Goal: Transaction & Acquisition: Purchase product/service

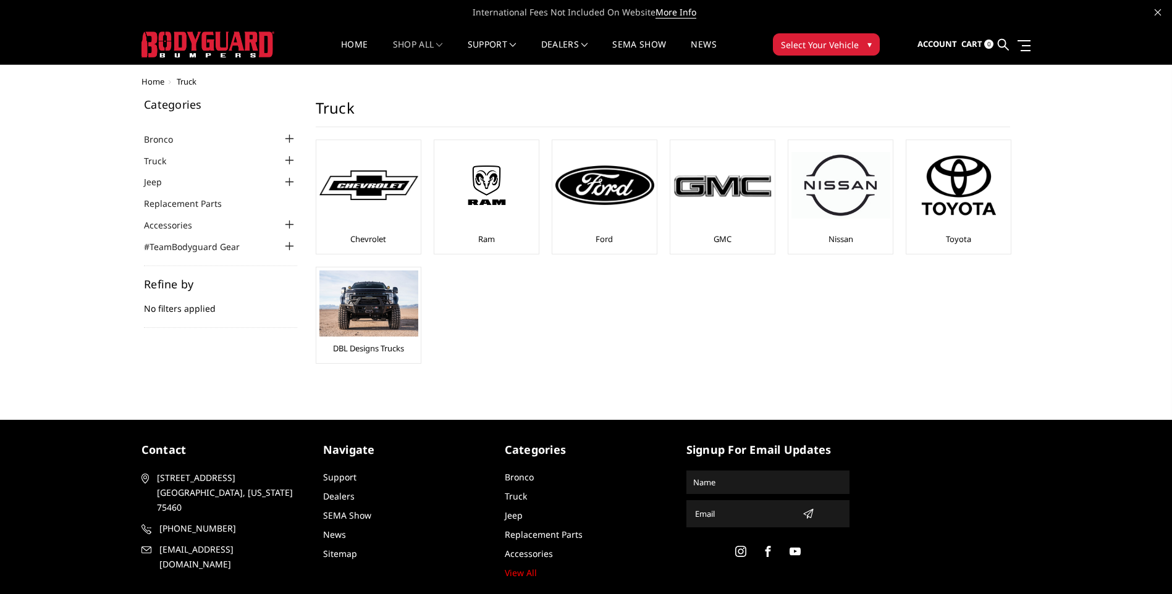
click at [374, 193] on img at bounding box center [368, 186] width 99 height 30
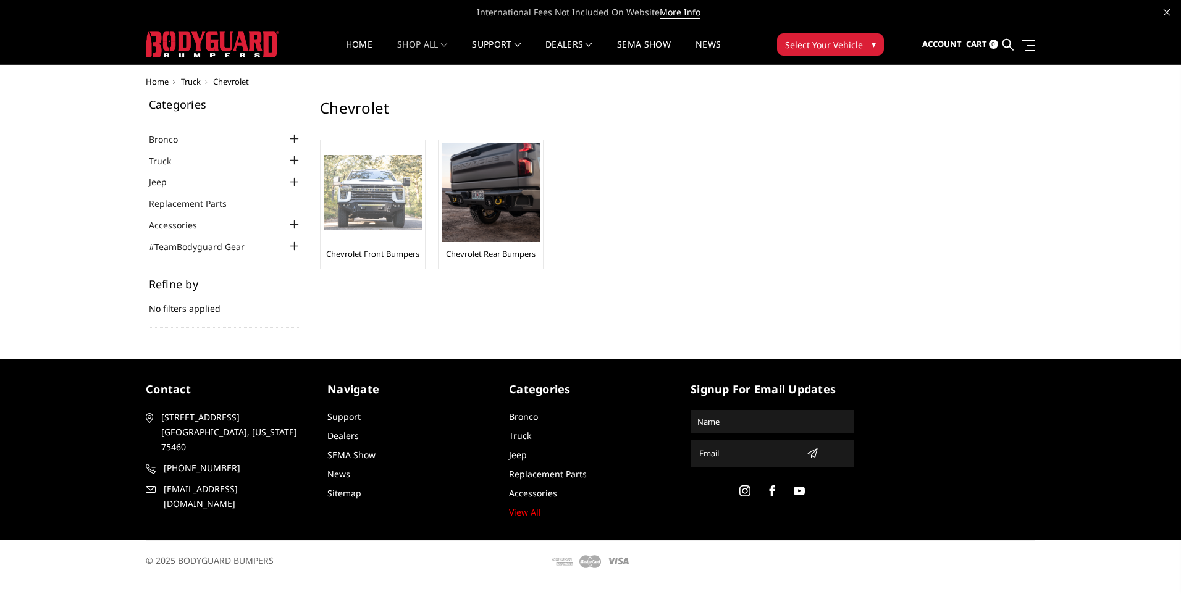
click at [381, 190] on img at bounding box center [373, 193] width 99 height 76
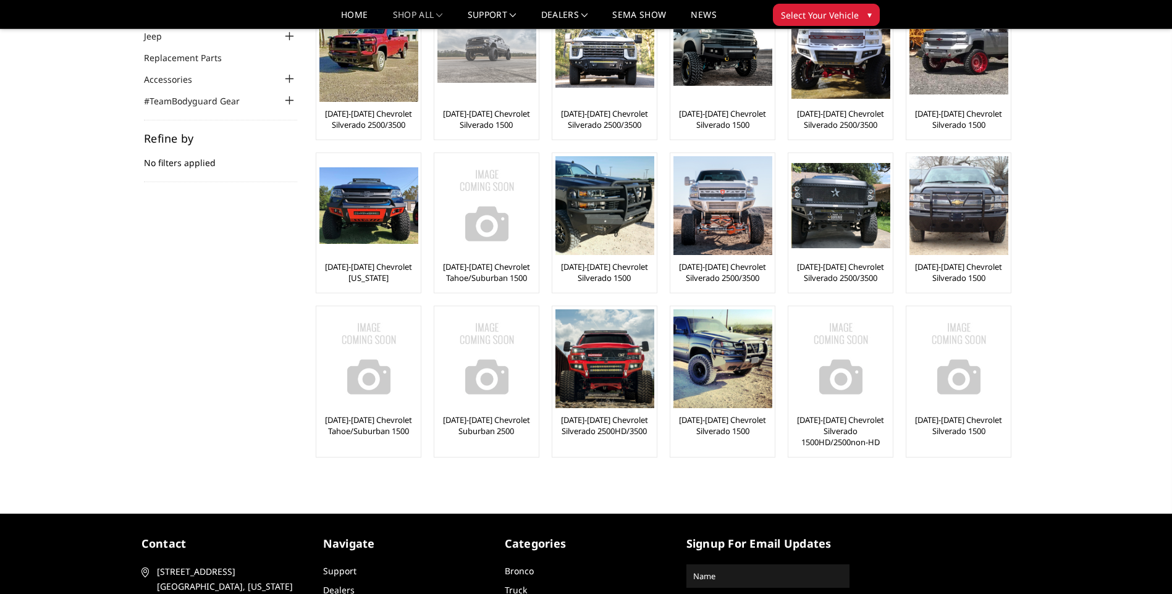
scroll to position [124, 0]
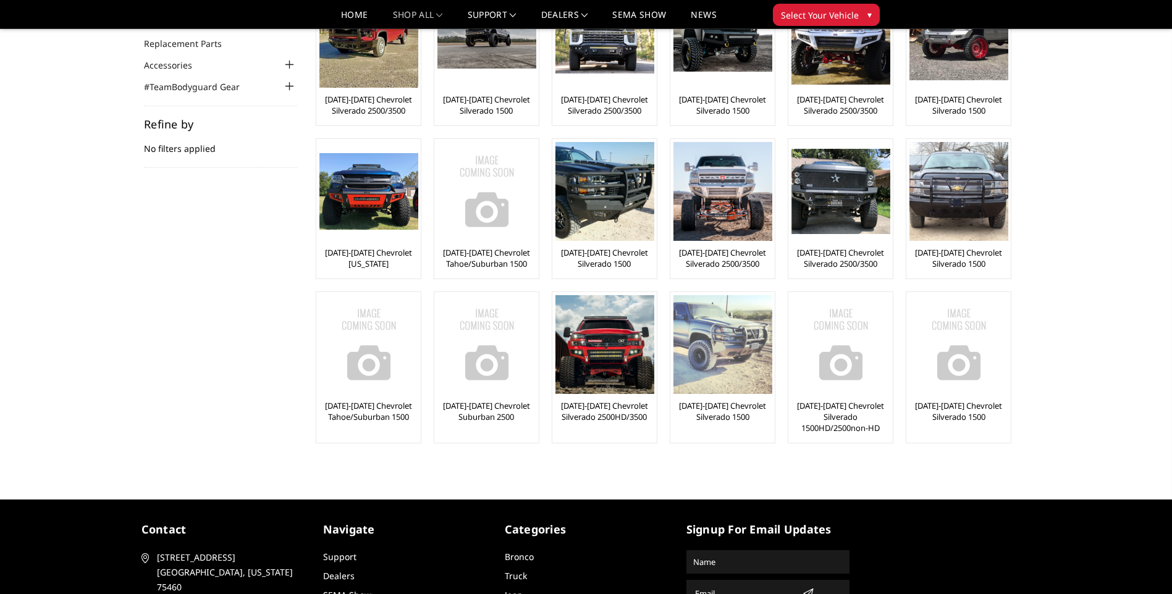
click at [718, 363] on img at bounding box center [723, 344] width 99 height 99
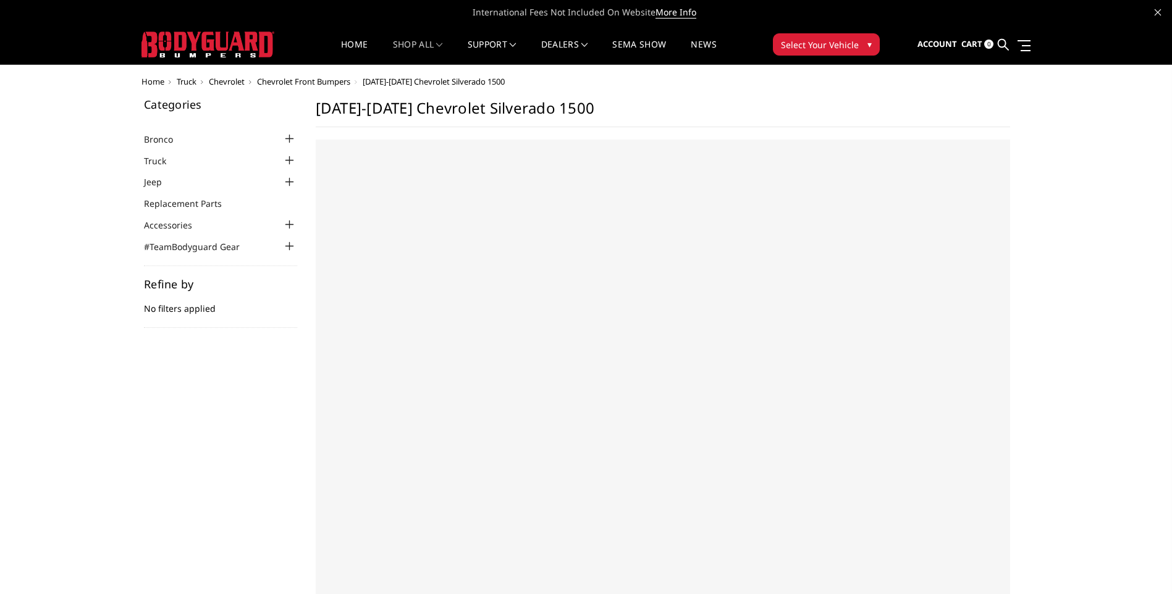
select select "US"
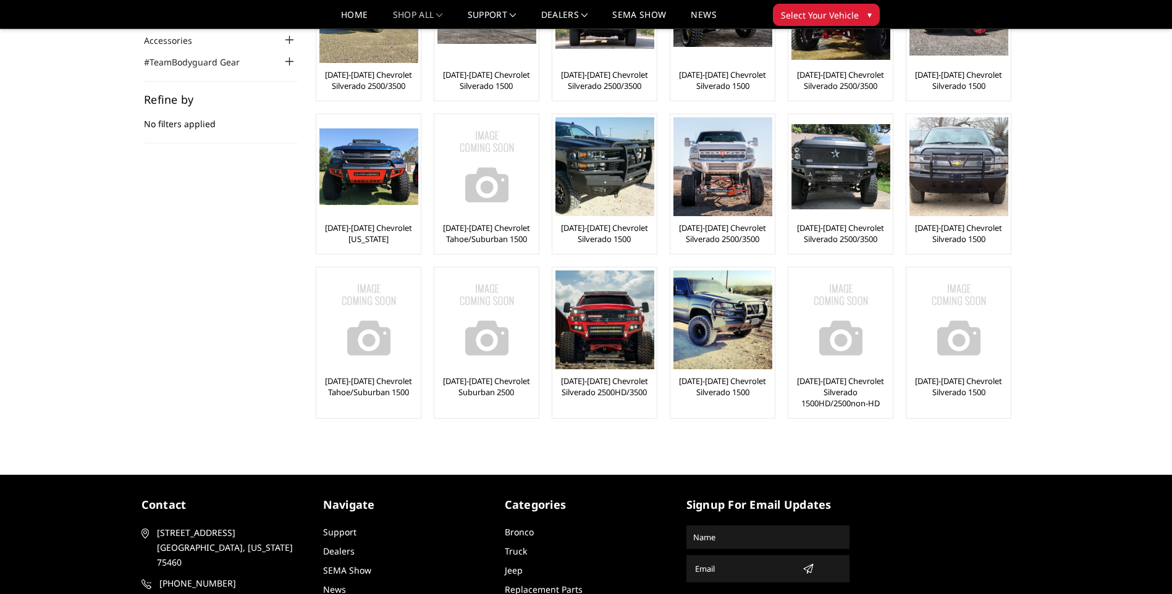
scroll to position [124, 0]
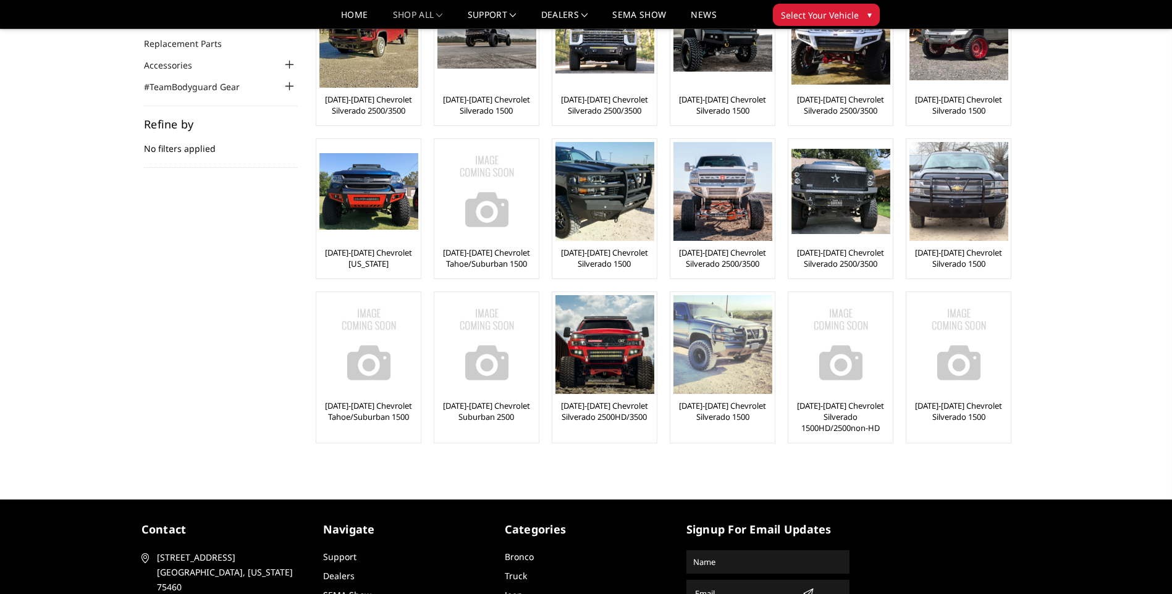
click at [727, 416] on link "[DATE]-[DATE] Chevrolet Silverado 1500" at bounding box center [723, 411] width 98 height 22
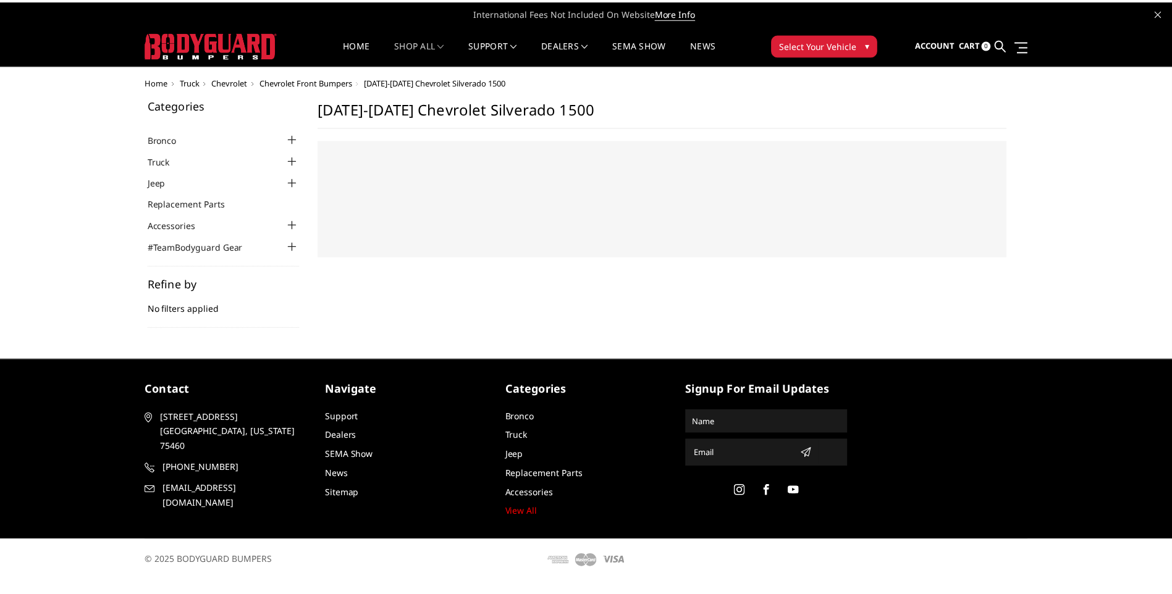
select select "US"
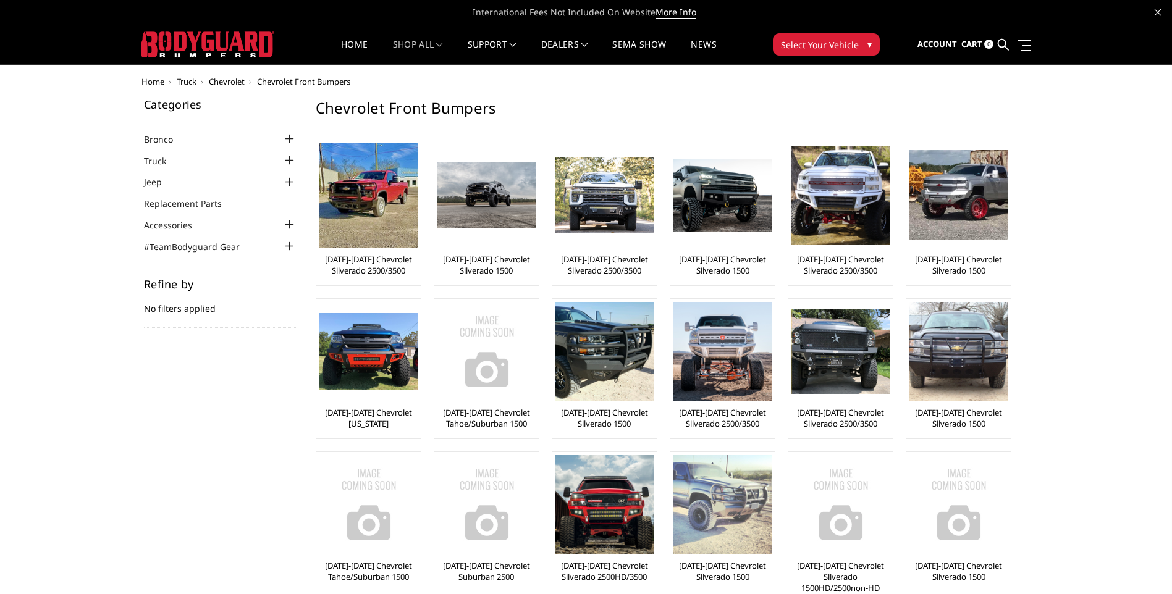
click at [754, 526] on img at bounding box center [723, 504] width 99 height 99
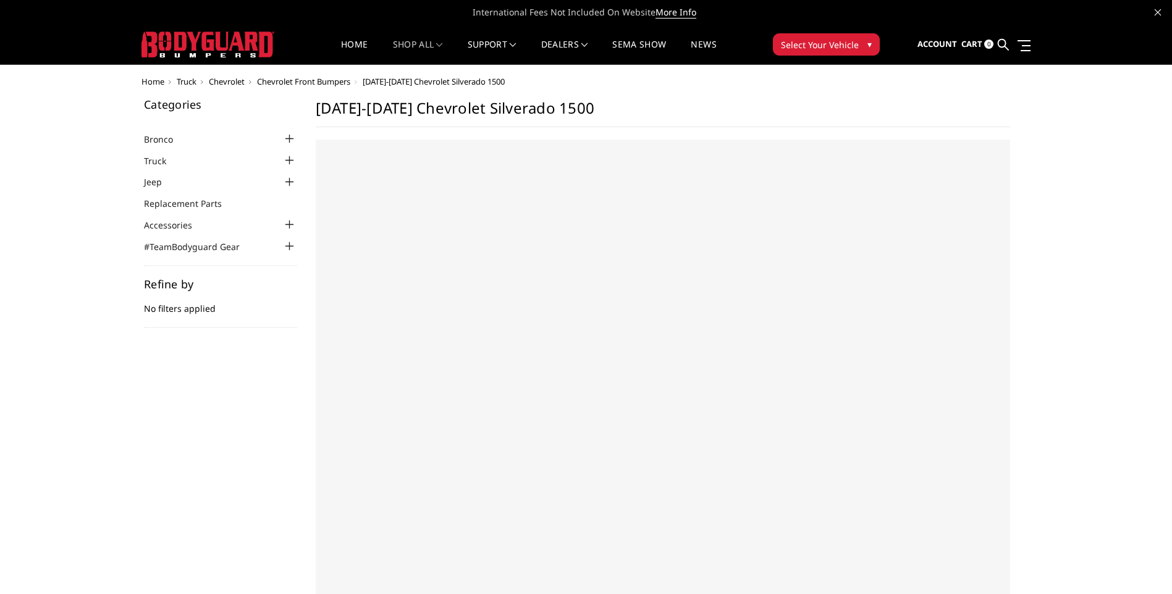
select select "US"
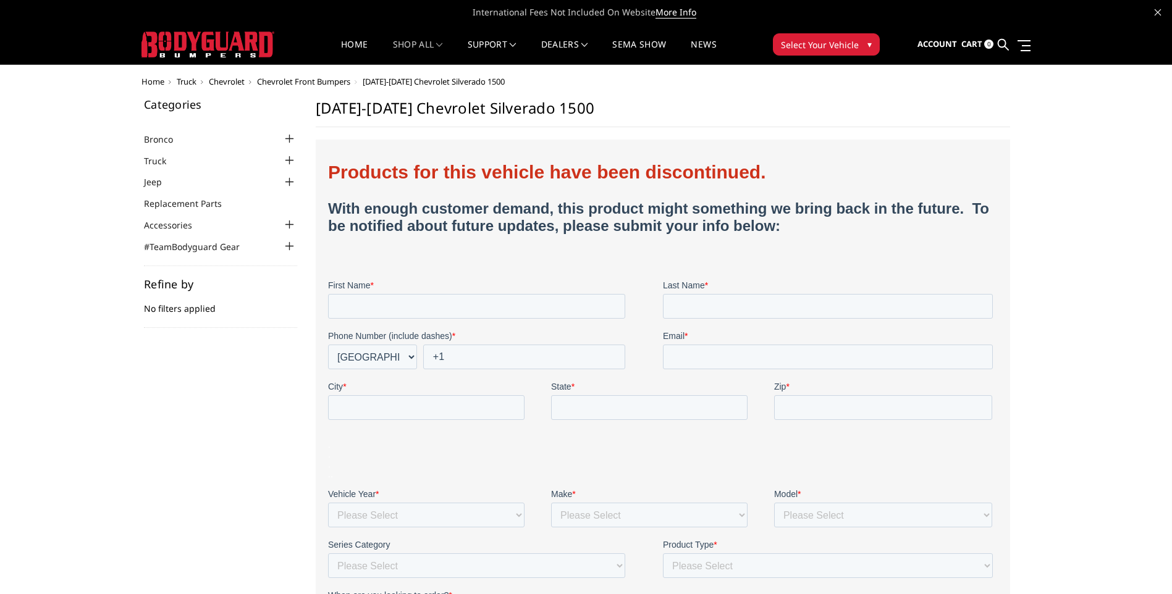
click at [234, 49] on img at bounding box center [207, 45] width 133 height 26
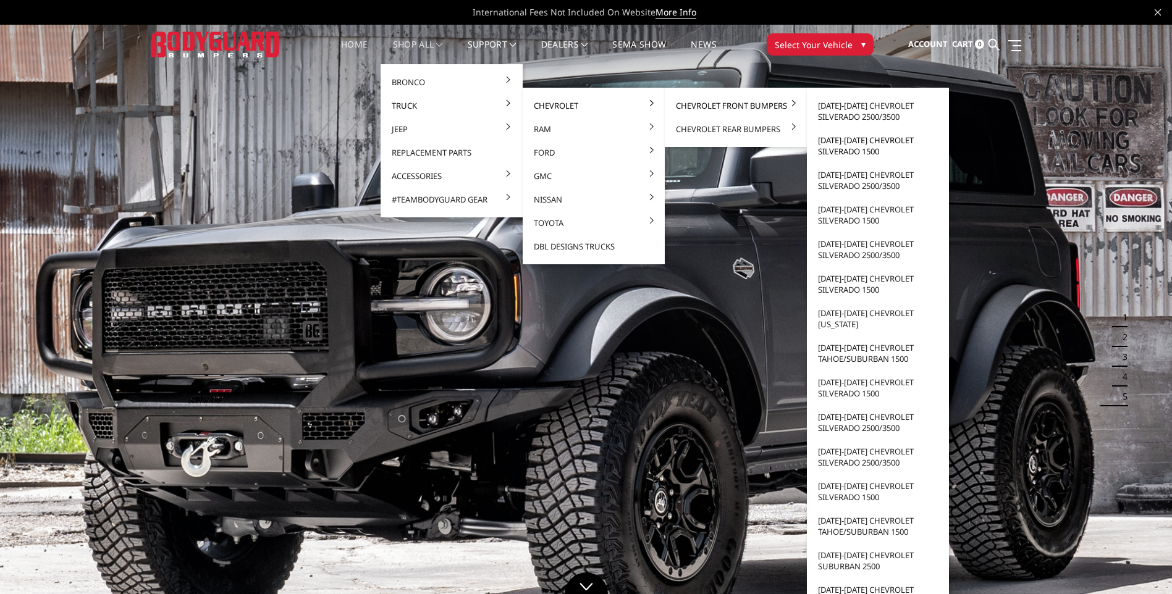
click at [861, 148] on link "[DATE]-[DATE] Chevrolet Silverado 1500" at bounding box center [878, 146] width 132 height 35
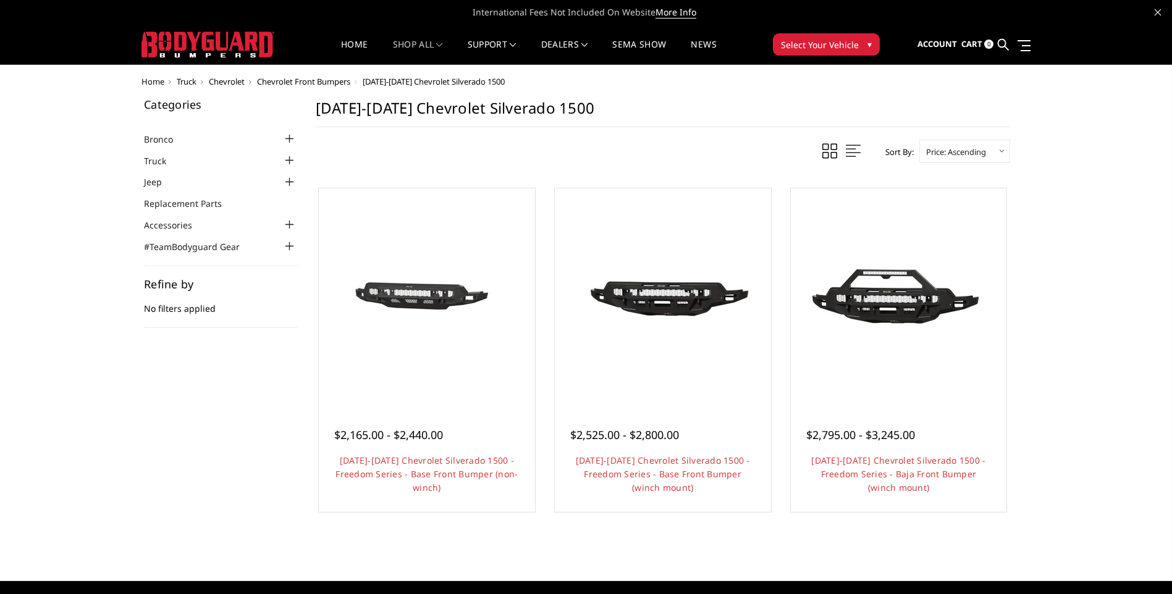
click at [187, 79] on span "Truck" at bounding box center [187, 81] width 20 height 11
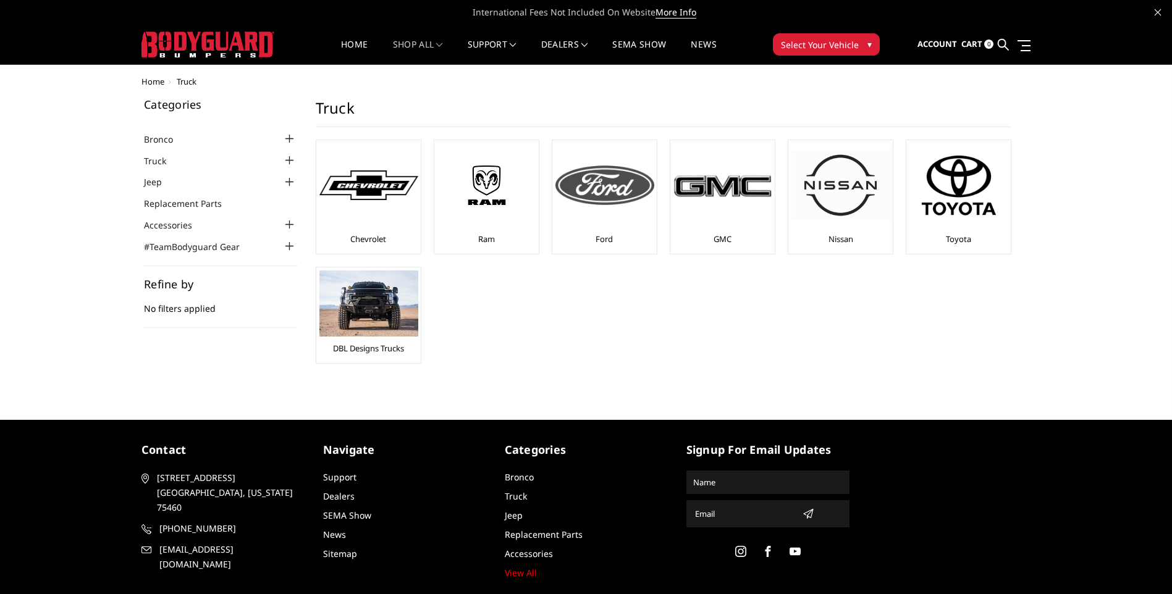
click at [614, 227] on div "Ford" at bounding box center [604, 197] width 98 height 108
click at [609, 235] on link "Ford" at bounding box center [604, 239] width 17 height 11
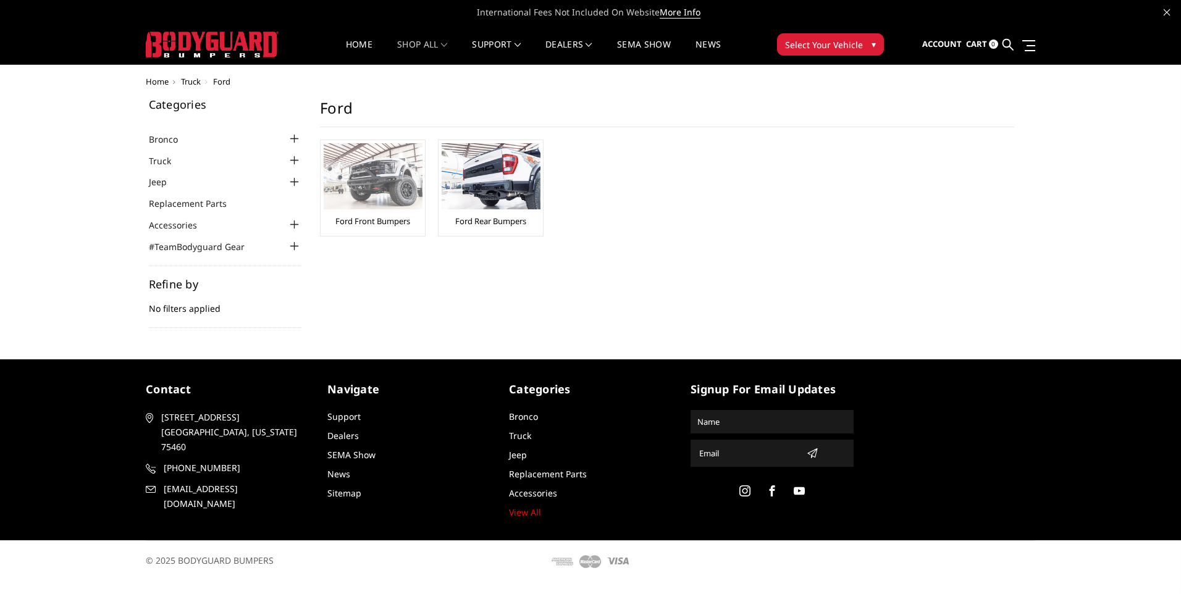
click at [376, 174] on img at bounding box center [373, 176] width 99 height 66
